Goal: Task Accomplishment & Management: Manage account settings

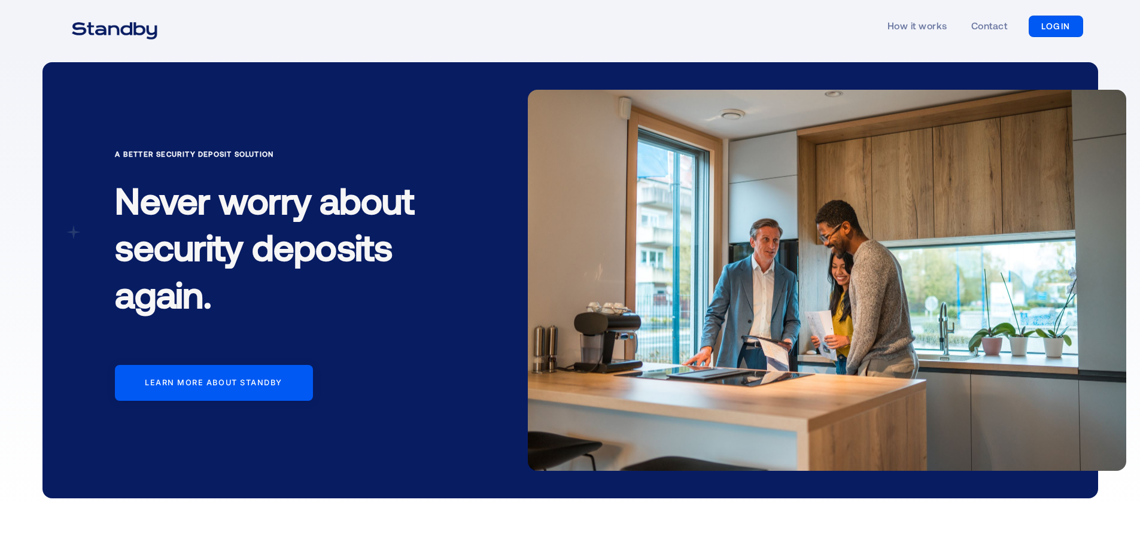
click at [1052, 24] on link "LOGIN" at bounding box center [1056, 27] width 54 height 22
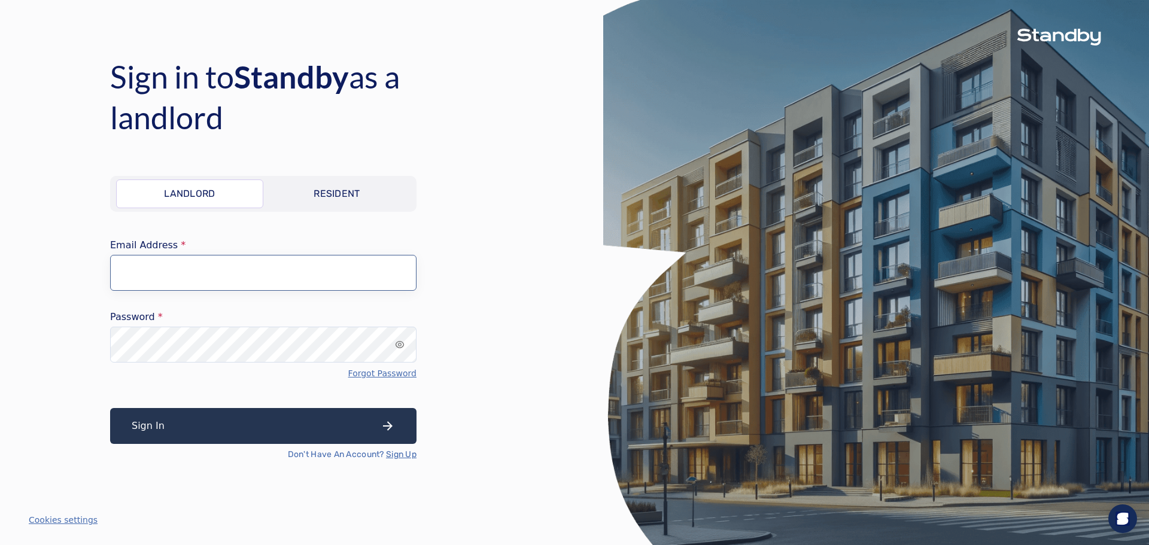
type input "**********"
click at [259, 420] on button "Sign In" at bounding box center [263, 426] width 307 height 36
click at [236, 429] on div "Sign In Don't Have An Account? Sign Up" at bounding box center [263, 434] width 307 height 53
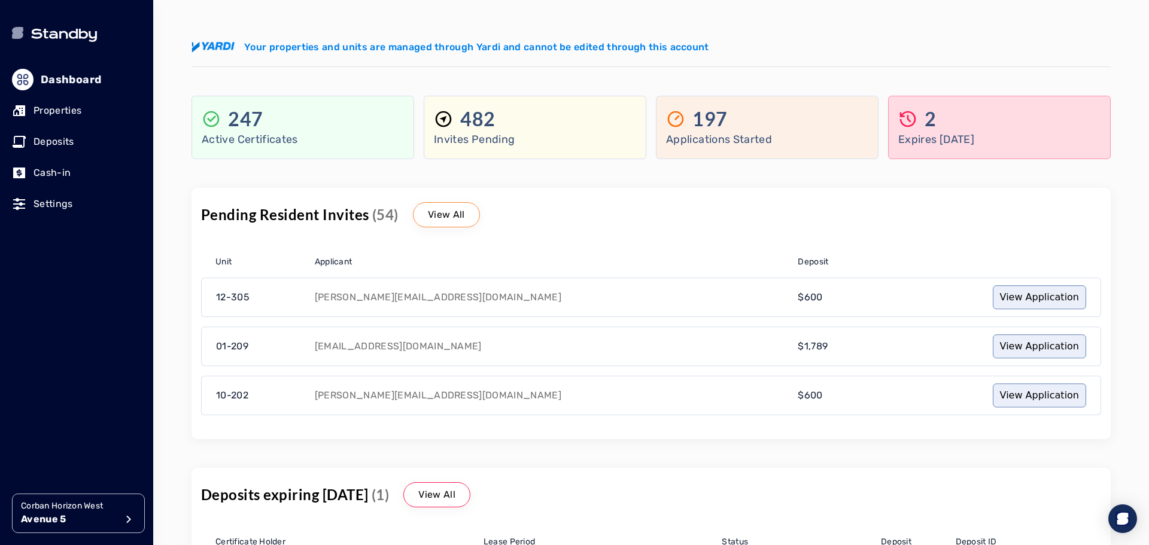
click at [61, 139] on p "Deposits" at bounding box center [54, 142] width 41 height 14
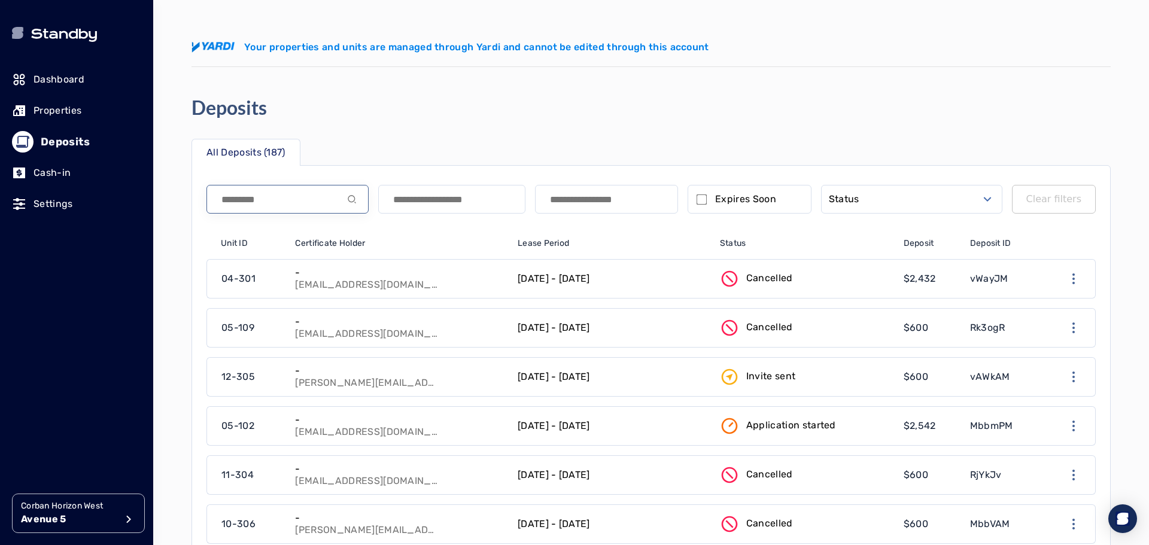
paste input "**********"
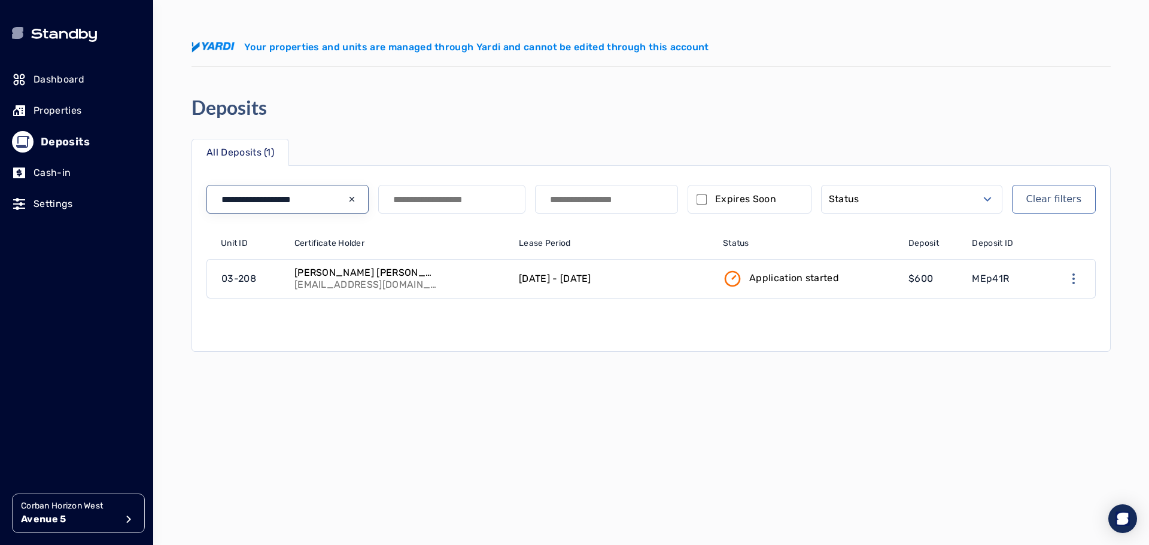
type input "**********"
click at [550, 279] on p "[DATE] - [DATE]" at bounding box center [555, 279] width 72 height 14
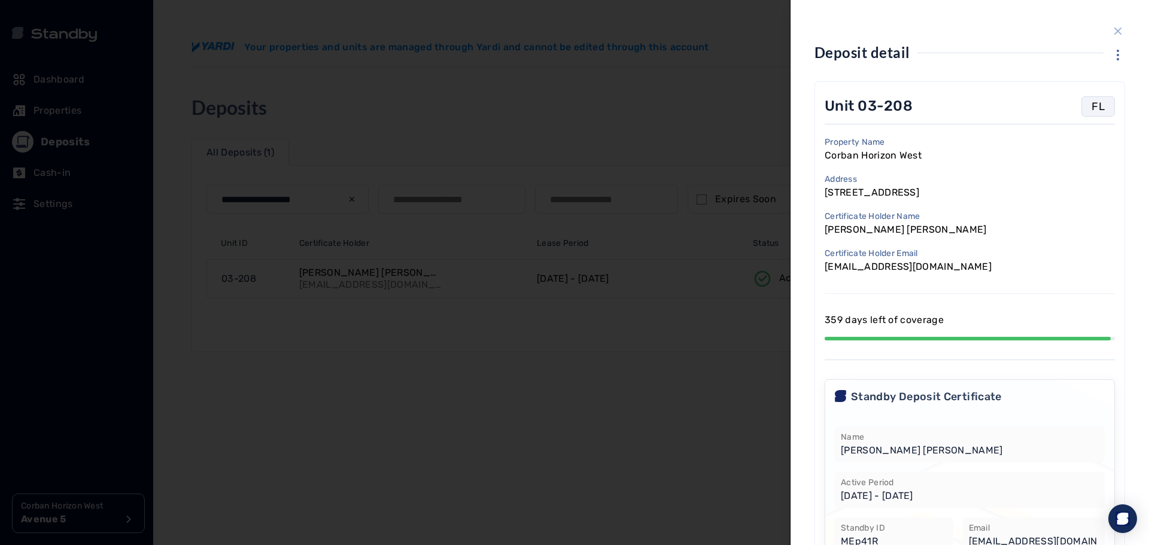
click at [1113, 26] on icon "close sidebar" at bounding box center [1118, 31] width 14 height 14
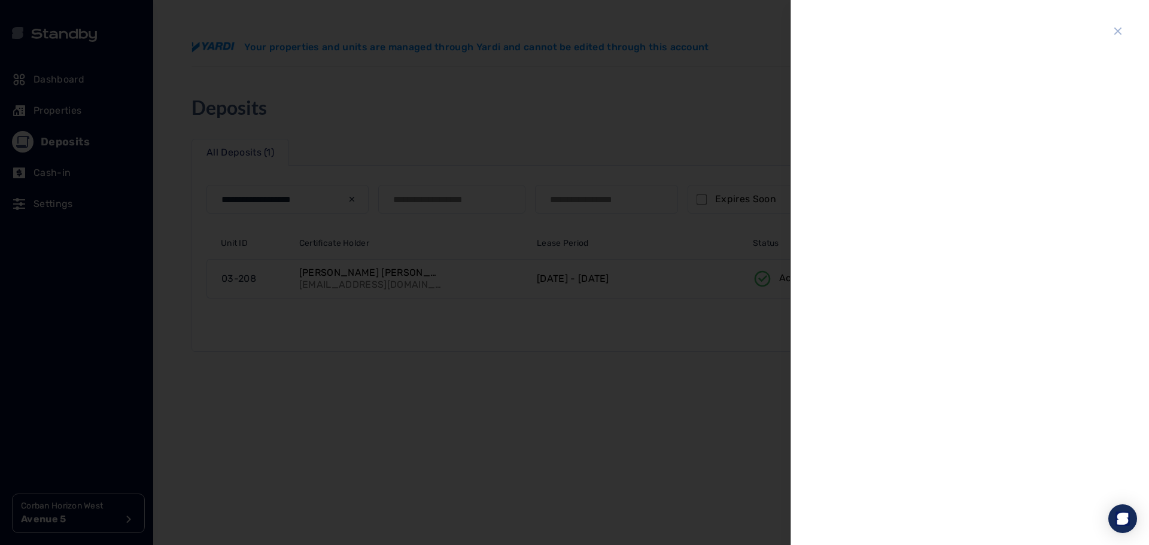
click at [1108, 34] on div at bounding box center [970, 272] width 359 height 545
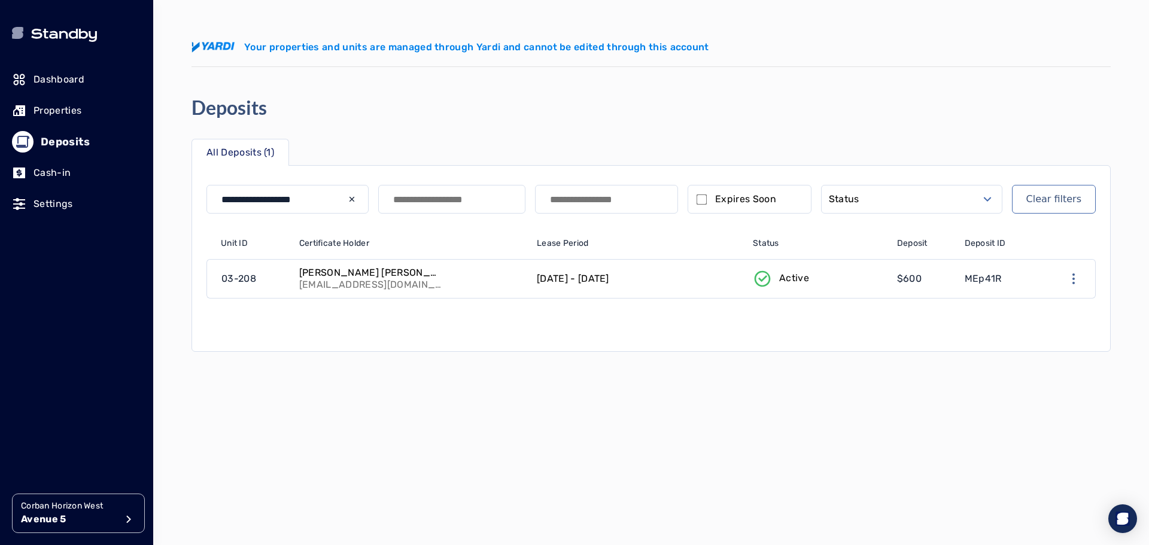
click at [314, 278] on p "[PERSON_NAME] [PERSON_NAME]" at bounding box center [371, 273] width 144 height 12
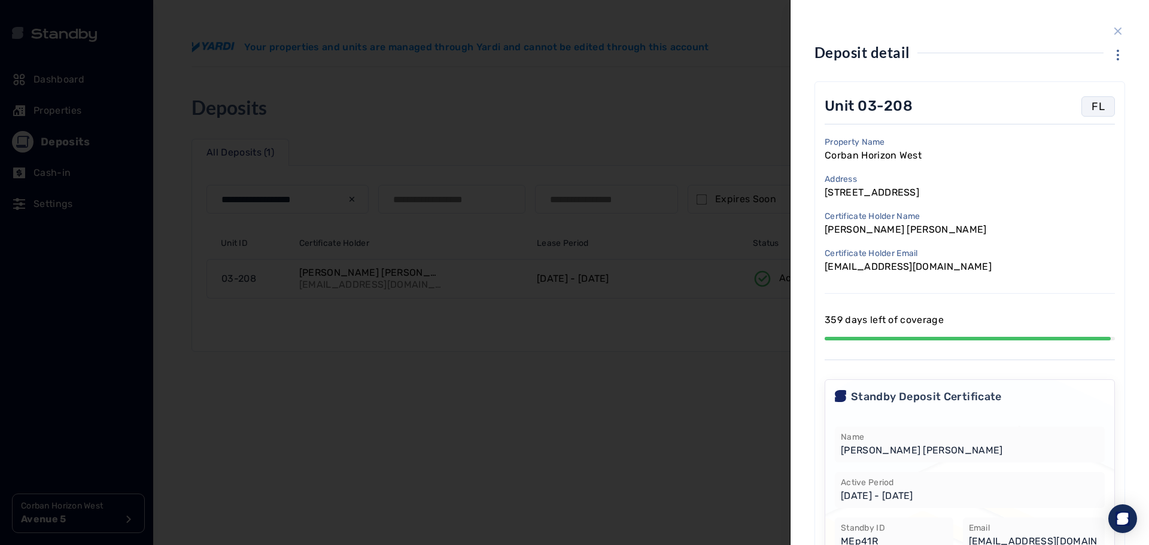
click at [1111, 31] on icon "close sidebar" at bounding box center [1118, 31] width 14 height 14
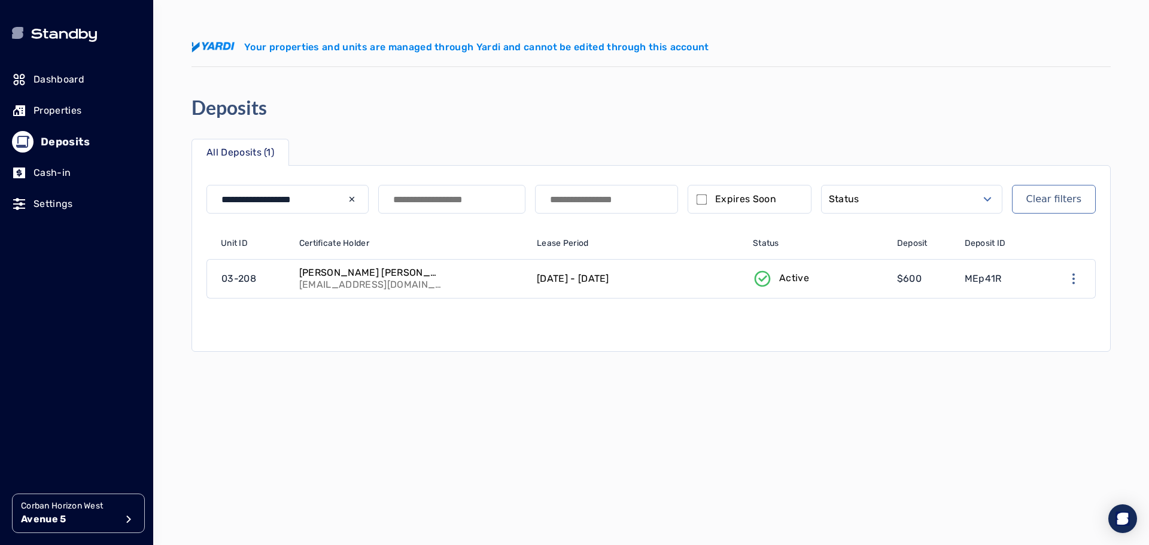
click at [51, 136] on p "Deposits" at bounding box center [65, 141] width 49 height 17
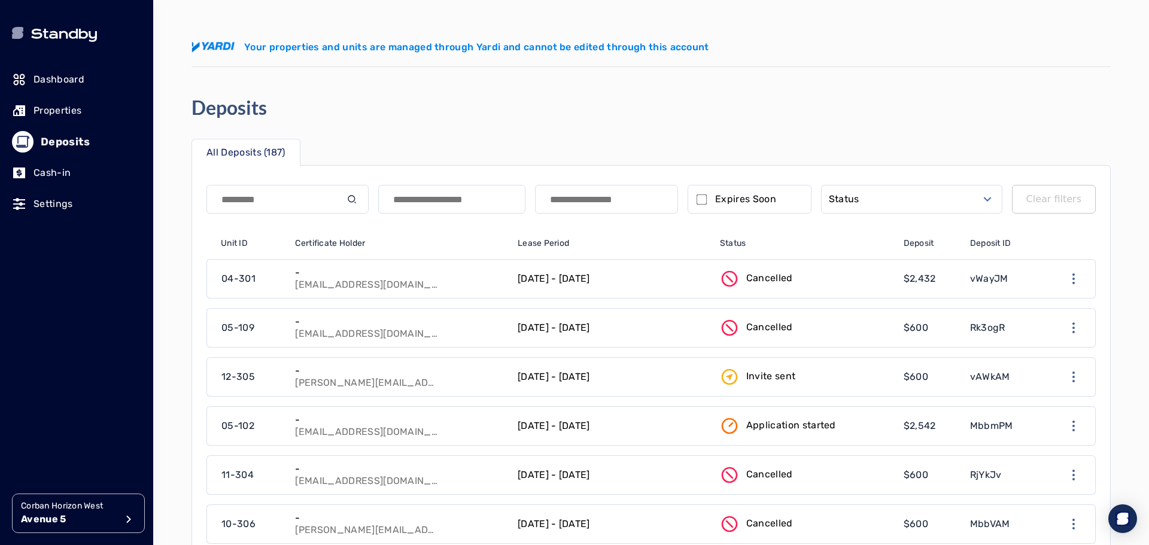
click at [19, 140] on icon at bounding box center [23, 142] width 14 height 14
click at [887, 193] on button "Status" at bounding box center [911, 199] width 181 height 29
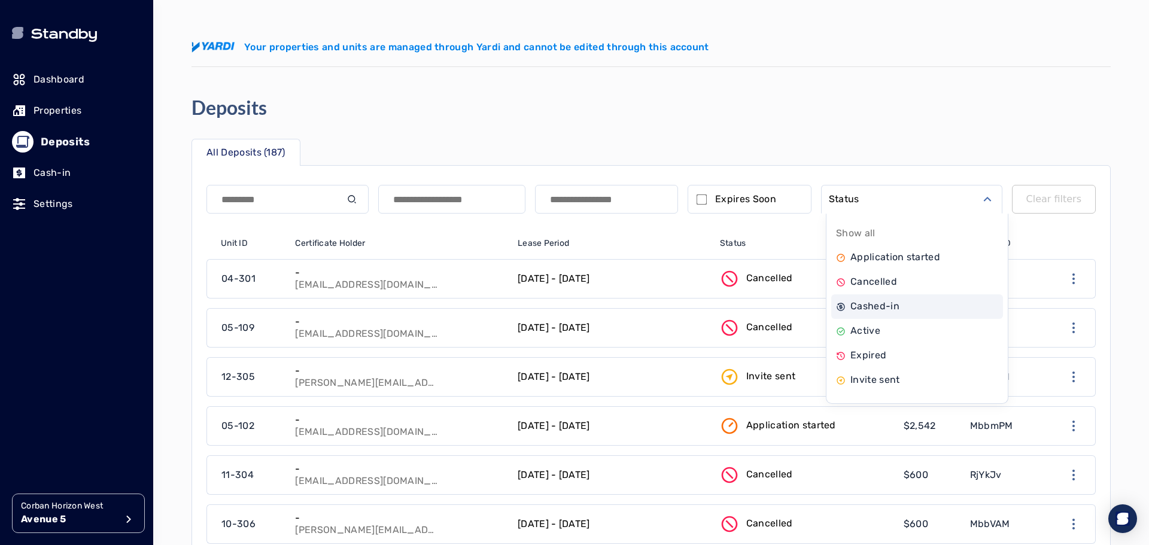
click at [910, 308] on div "Cashed-in" at bounding box center [918, 307] width 172 height 25
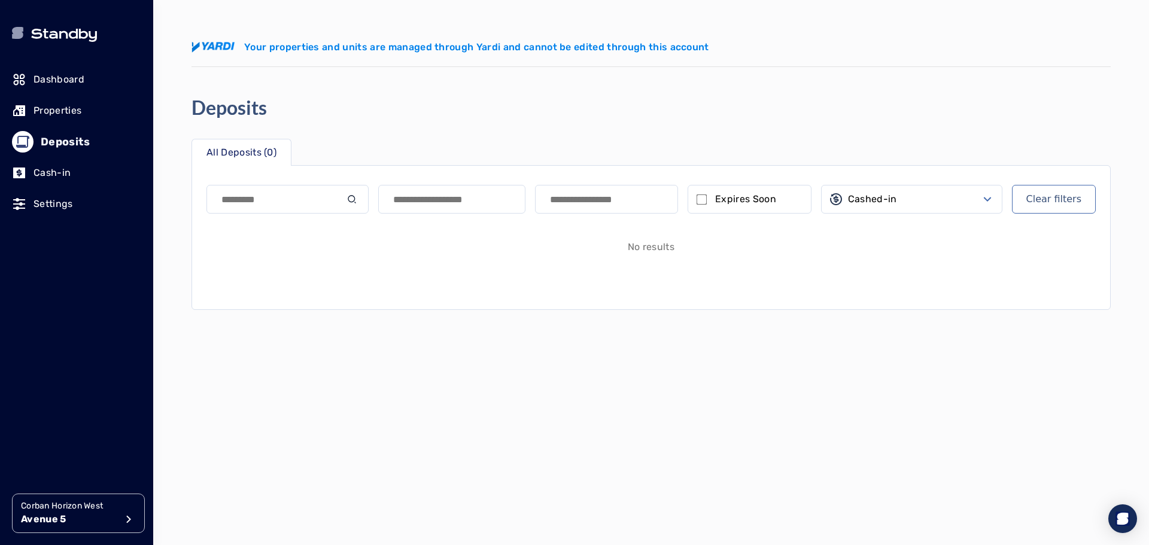
click at [903, 201] on button "Cashed-in" at bounding box center [911, 199] width 181 height 29
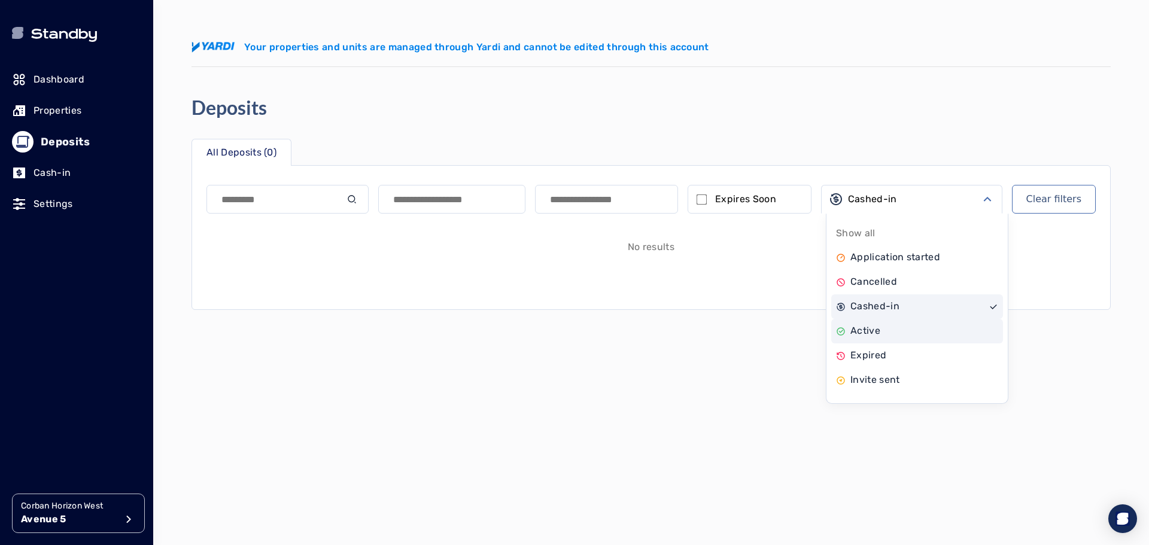
click at [881, 330] on div "Active" at bounding box center [918, 331] width 172 height 25
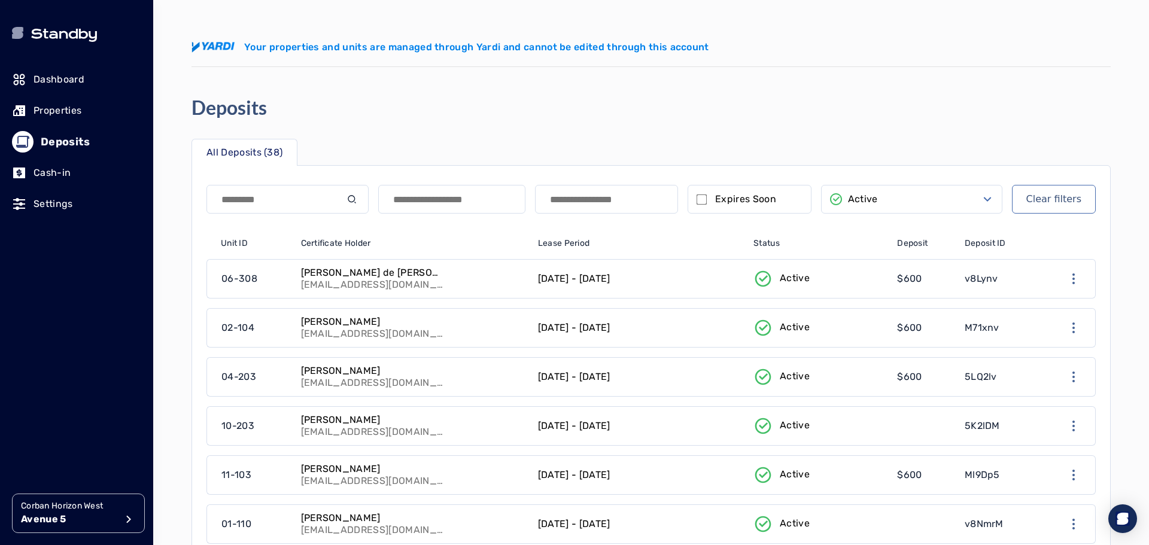
click at [905, 195] on button "Active" at bounding box center [911, 199] width 181 height 29
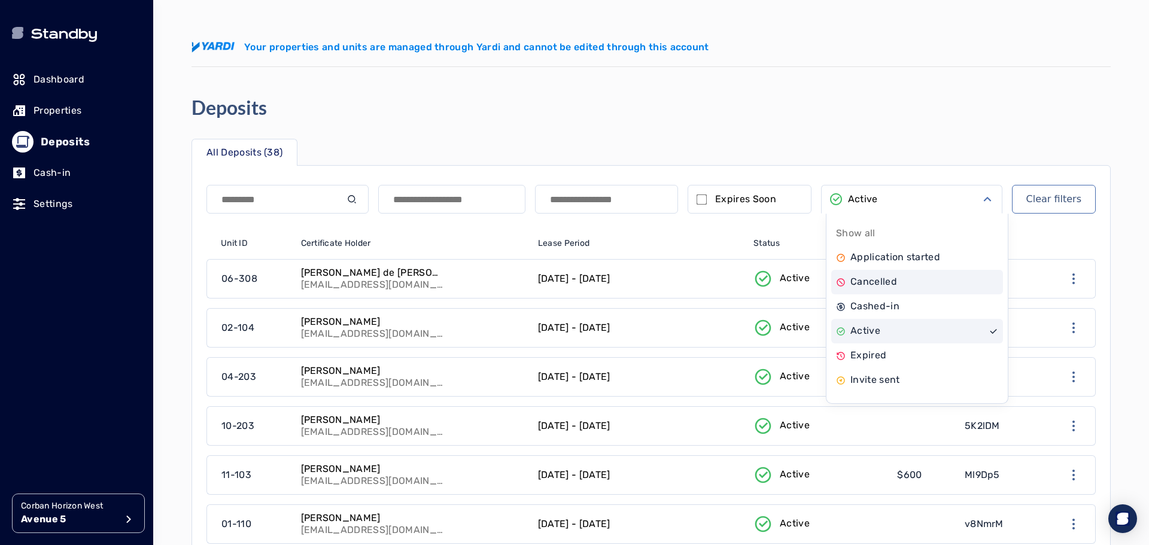
click at [907, 277] on div "Cancelled" at bounding box center [918, 282] width 172 height 25
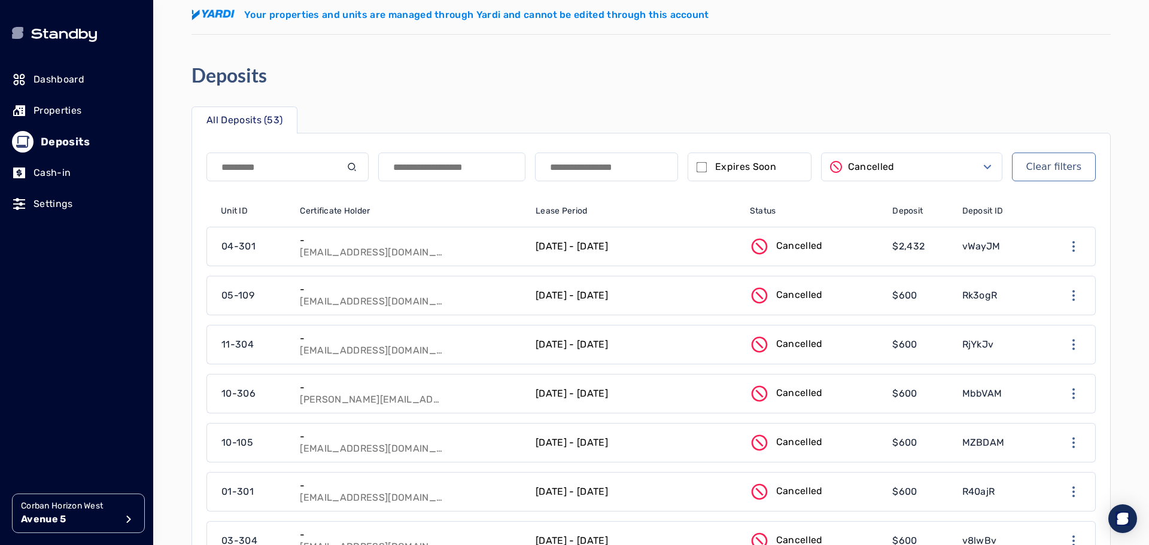
scroll to position [60, 0]
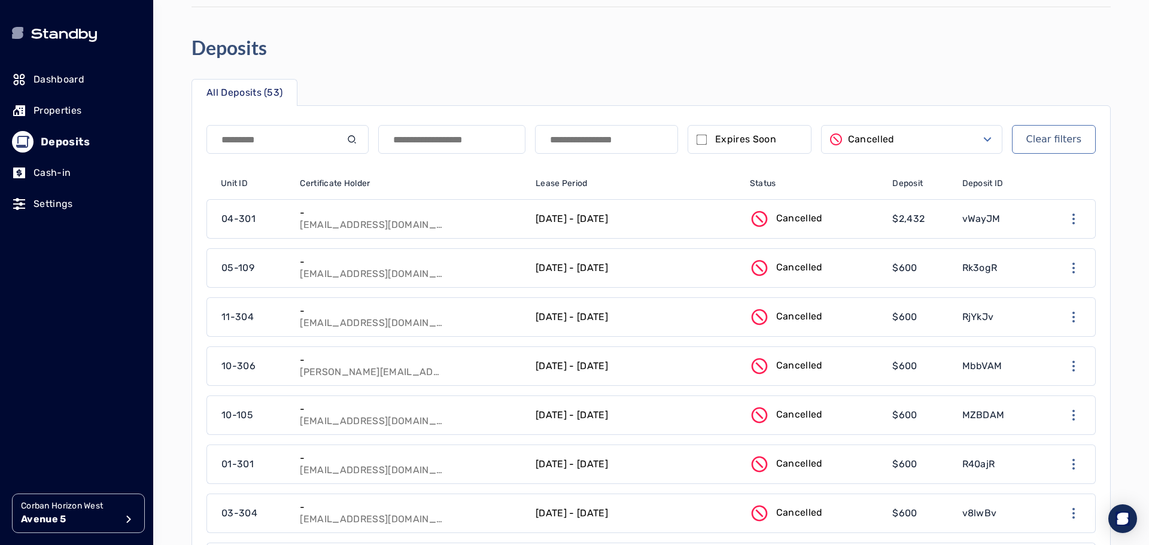
click at [806, 274] on p "Cancelled" at bounding box center [799, 267] width 47 height 14
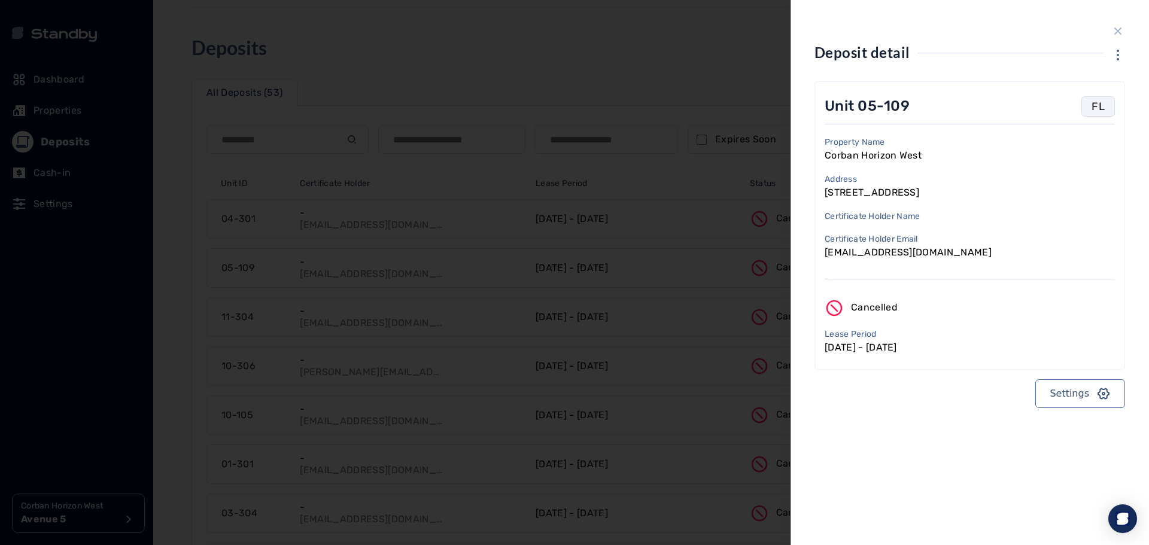
click at [1121, 28] on icon "close sidebar" at bounding box center [1119, 32] width 8 height 8
